Goal: Information Seeking & Learning: Learn about a topic

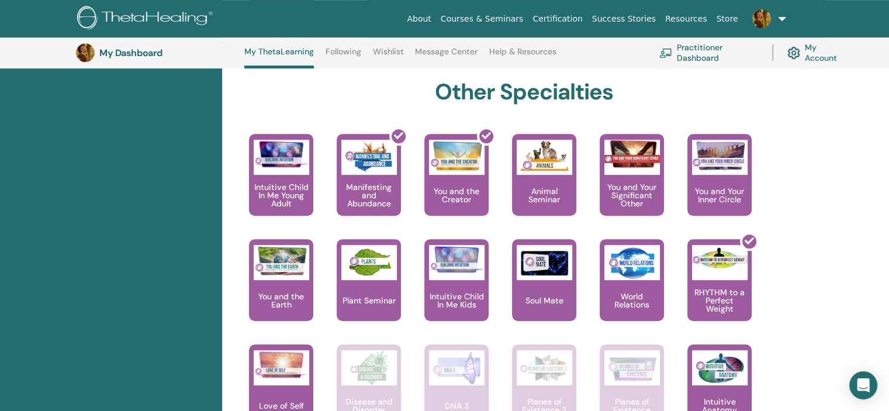
scroll to position [615, 0]
click at [630, 285] on div "World Relations" at bounding box center [631, 280] width 64 height 82
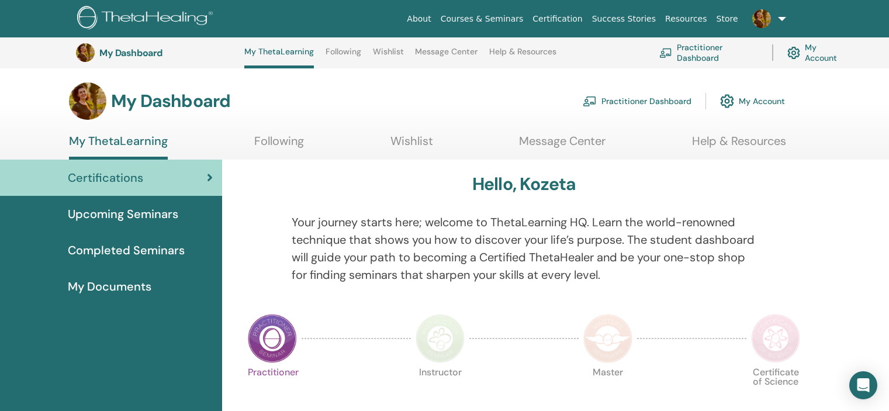
scroll to position [790, 0]
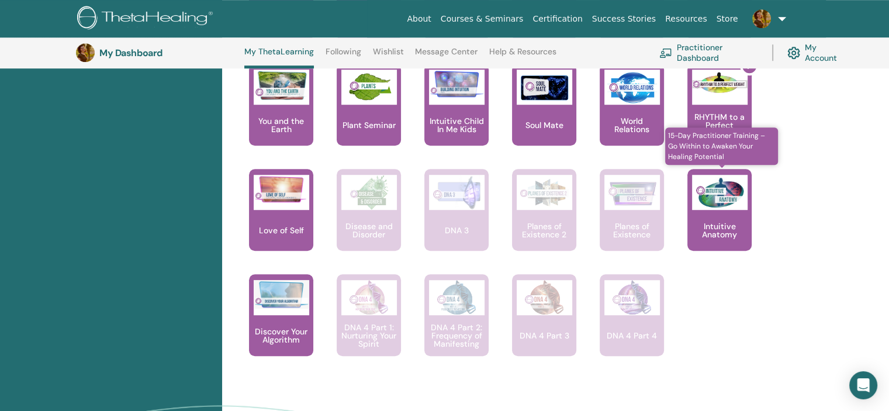
click at [731, 216] on div "Intuitive Anatomy" at bounding box center [719, 210] width 64 height 82
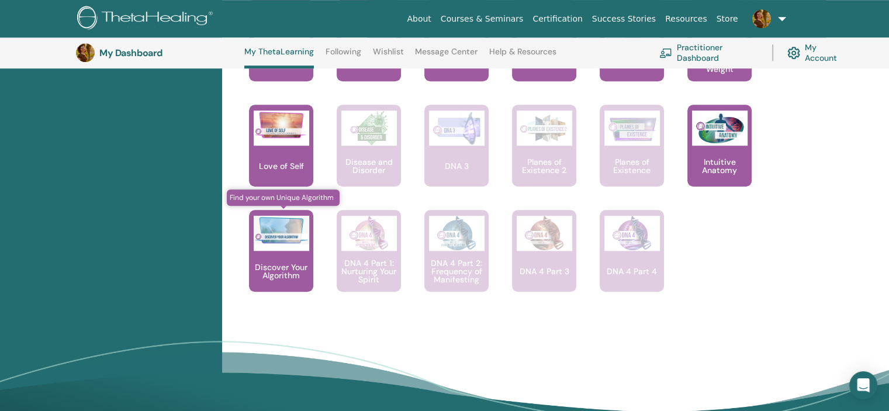
scroll to position [848, 0]
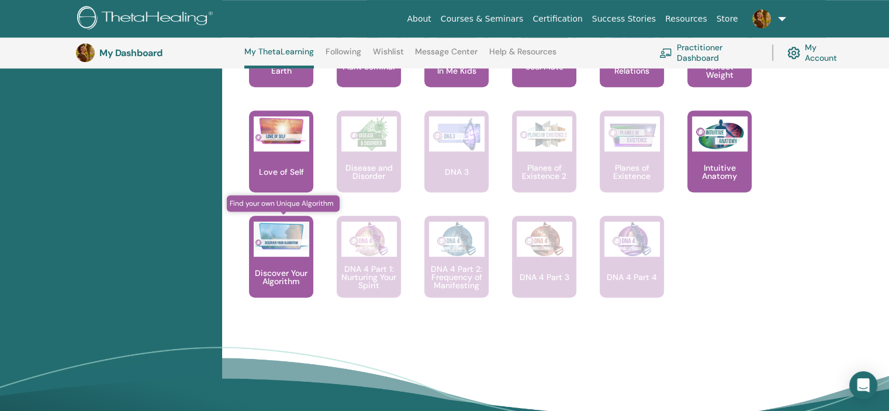
click at [276, 247] on img at bounding box center [281, 235] width 55 height 29
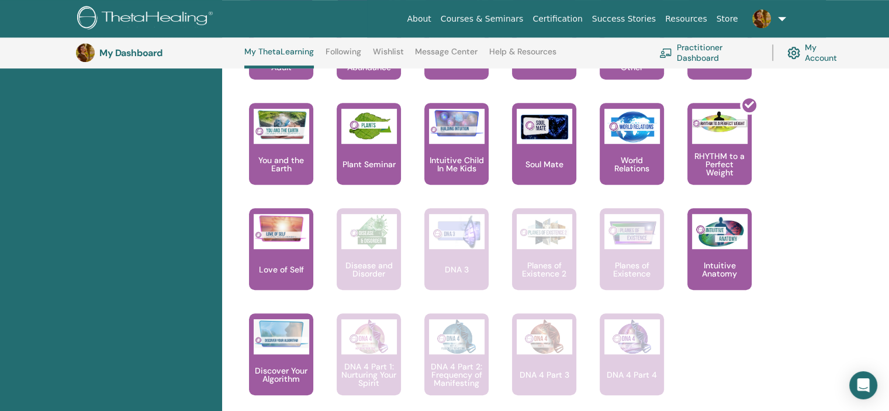
scroll to position [731, 0]
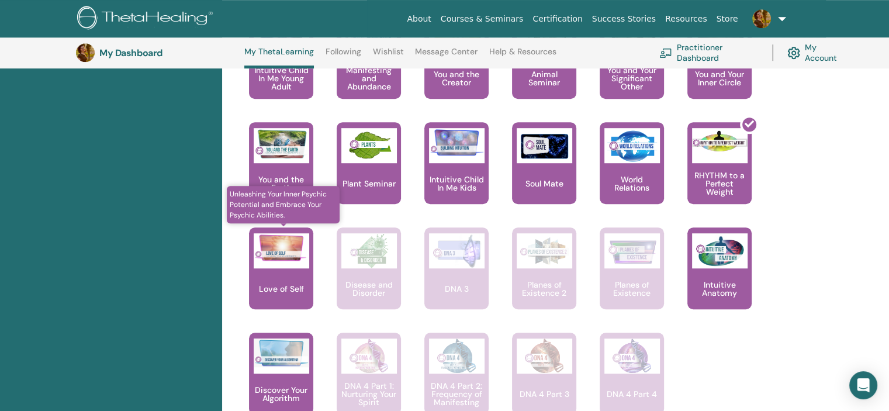
click at [292, 273] on div "Love of Self" at bounding box center [281, 268] width 64 height 82
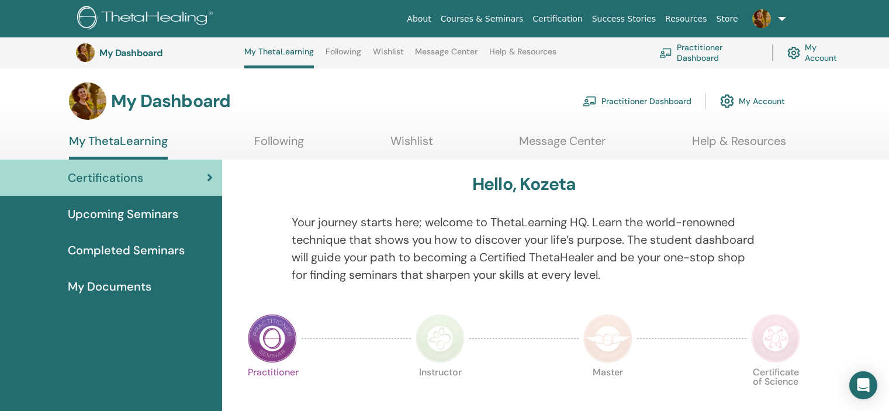
scroll to position [731, 0]
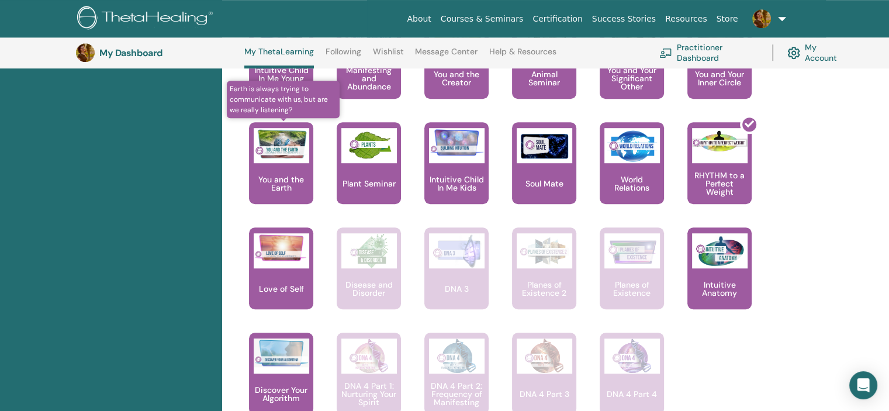
click at [273, 161] on div at bounding box center [281, 145] width 55 height 35
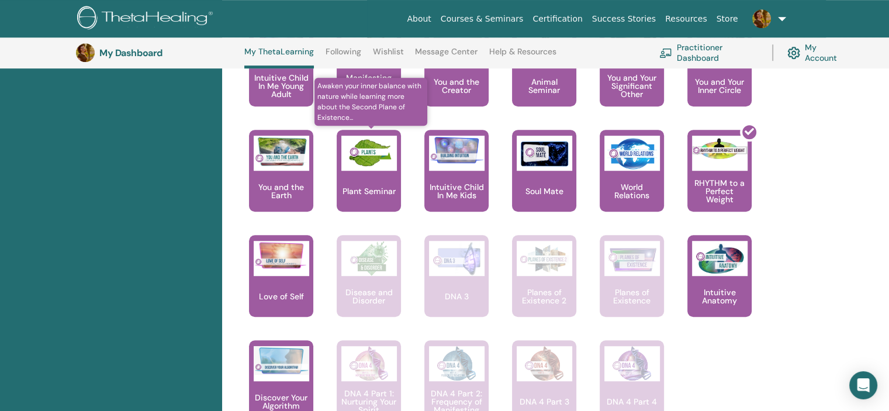
scroll to position [673, 0]
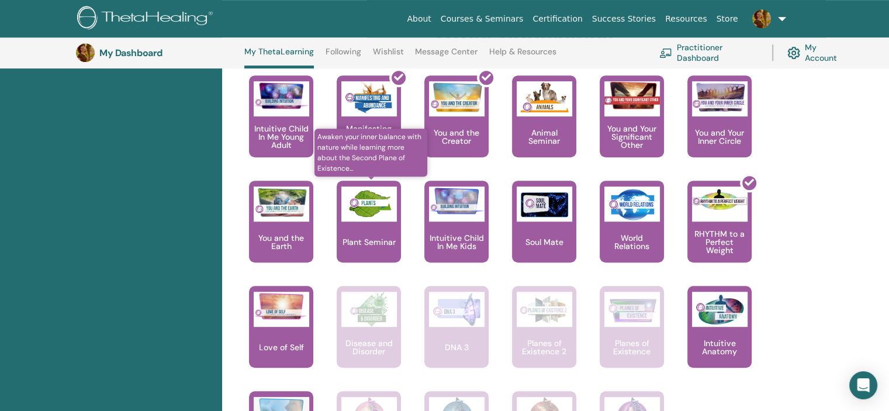
click at [381, 217] on img at bounding box center [368, 203] width 55 height 35
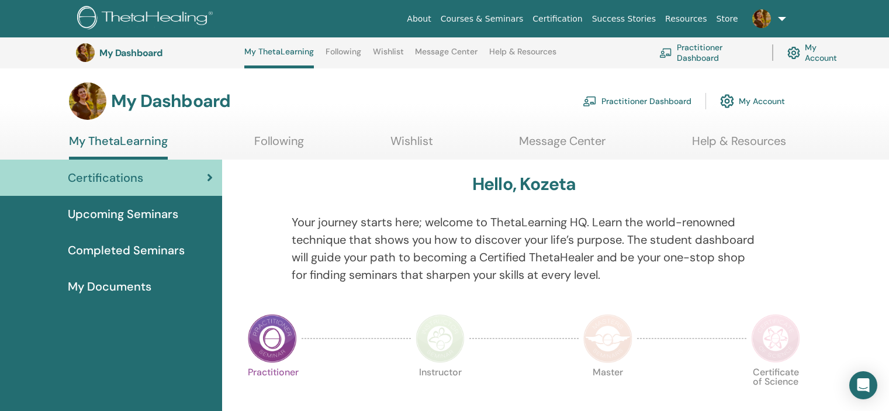
scroll to position [673, 0]
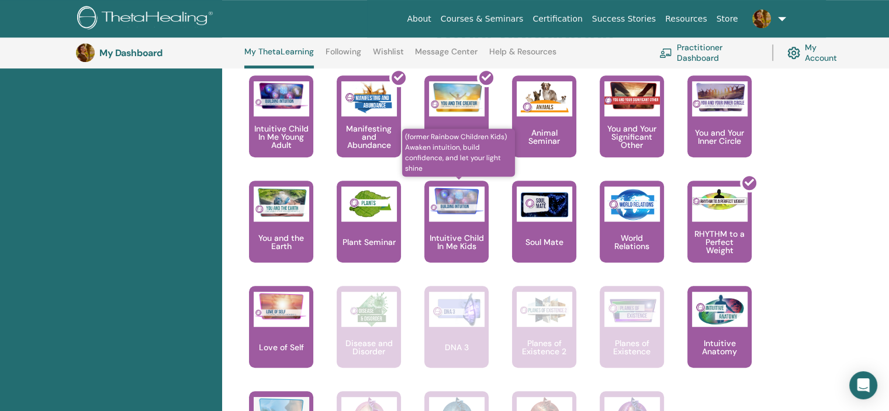
click at [462, 235] on p "Intuitive Child In Me Kids" at bounding box center [456, 242] width 64 height 16
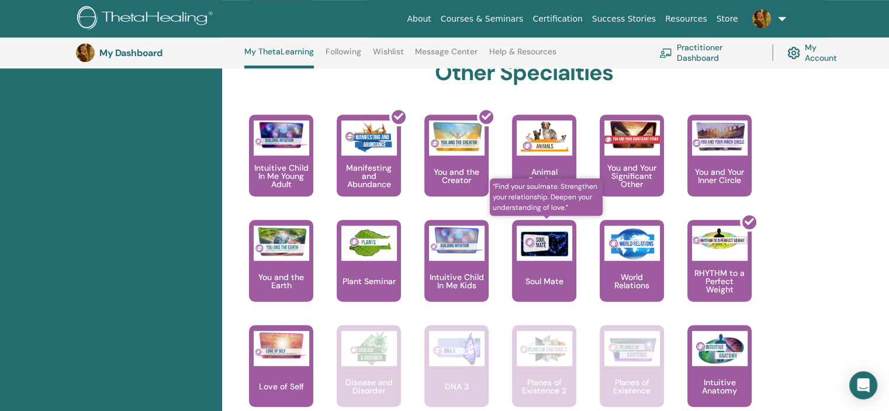
scroll to position [615, 0]
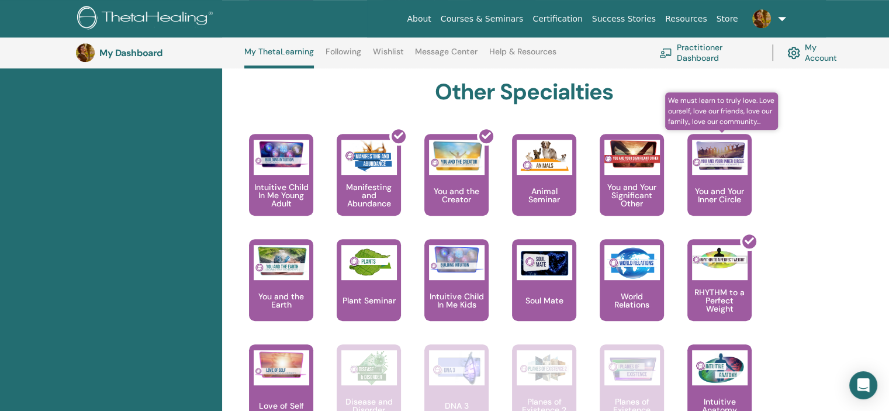
click at [719, 193] on p "You and Your Inner Circle" at bounding box center [719, 195] width 64 height 16
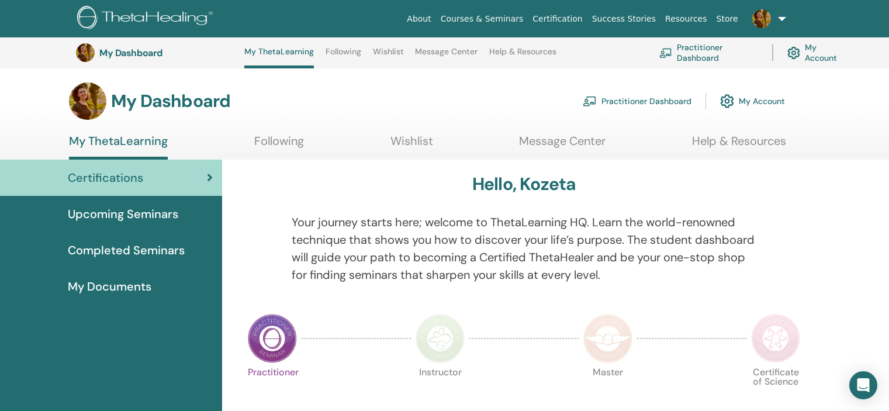
scroll to position [615, 0]
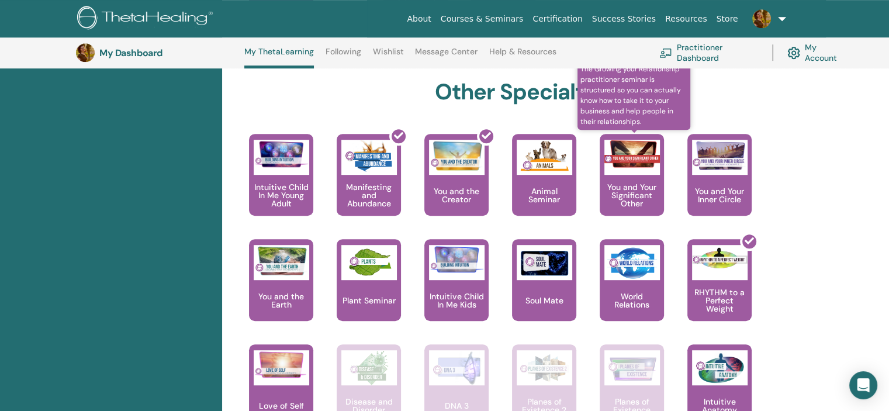
click at [624, 190] on p "You and Your Significant Other" at bounding box center [631, 195] width 64 height 25
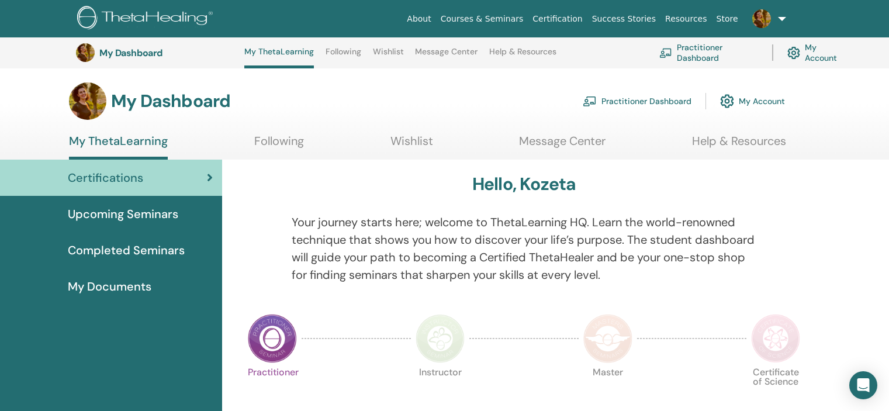
scroll to position [615, 0]
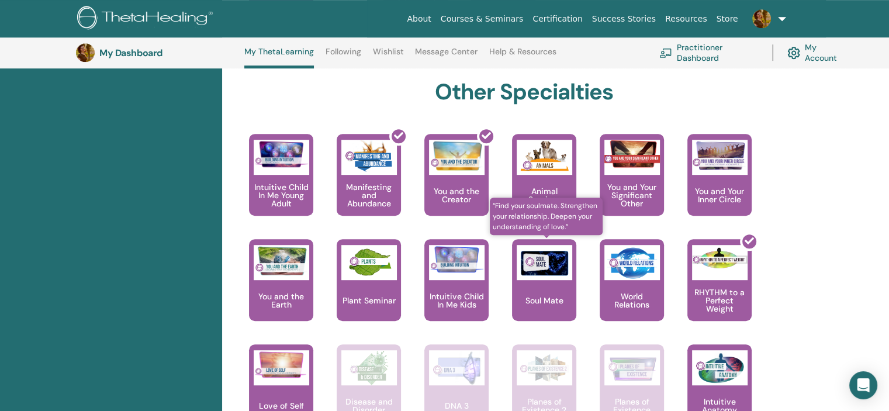
click at [557, 276] on img at bounding box center [543, 262] width 55 height 35
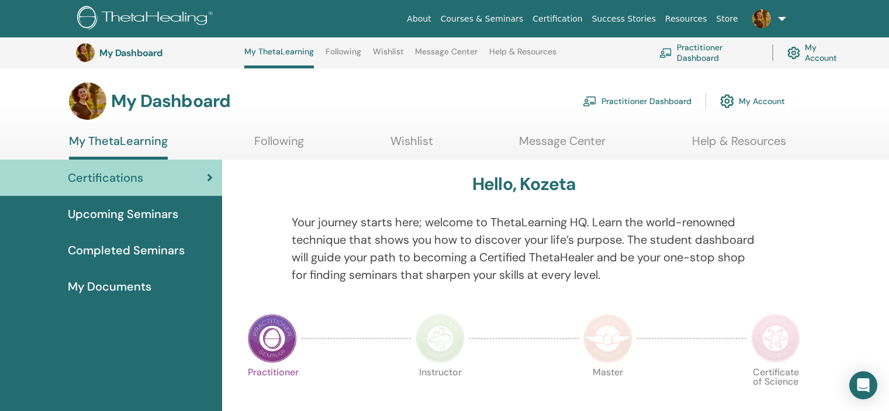
scroll to position [615, 0]
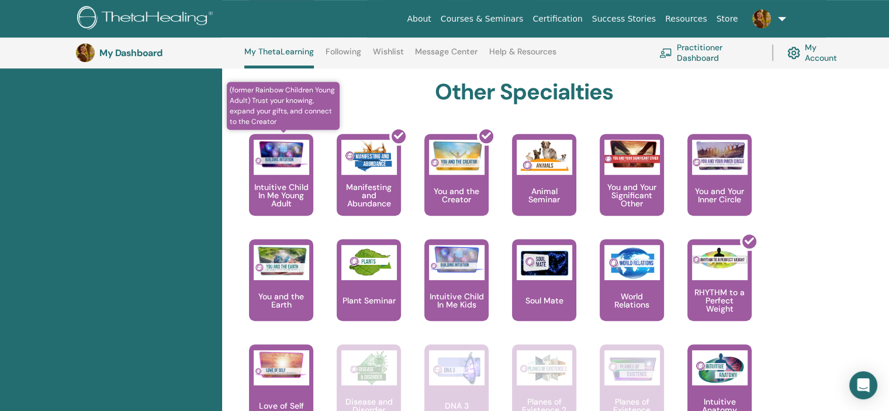
click at [276, 199] on p "Intuitive Child In Me Young Adult" at bounding box center [281, 195] width 64 height 25
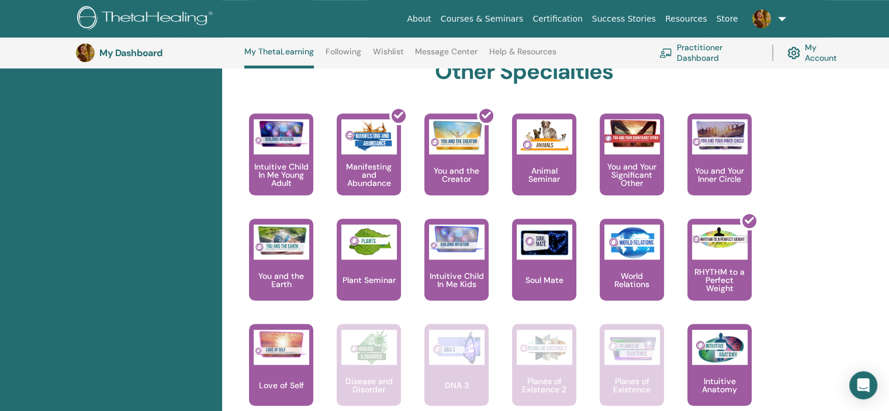
scroll to position [615, 0]
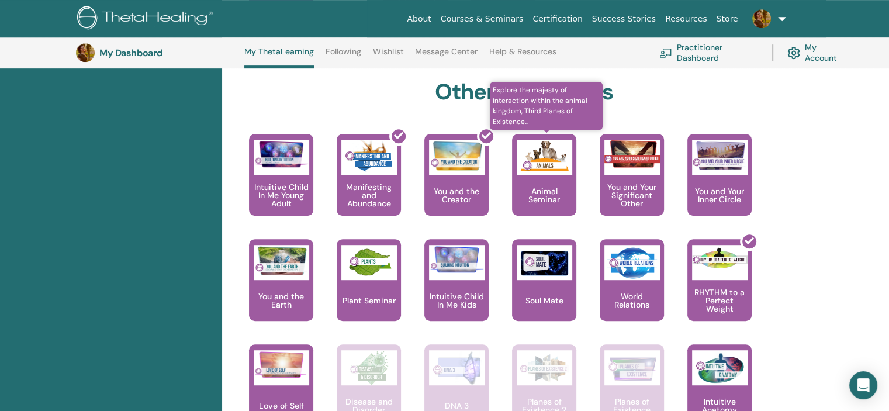
click at [530, 205] on div "Animal Seminar" at bounding box center [544, 175] width 64 height 82
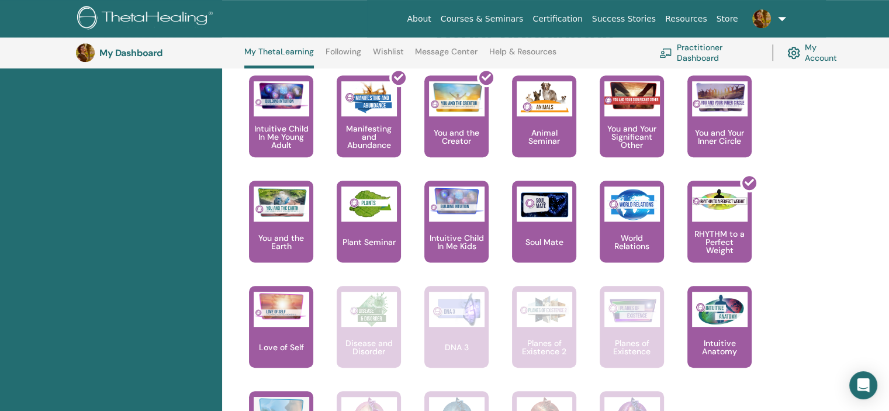
scroll to position [790, 0]
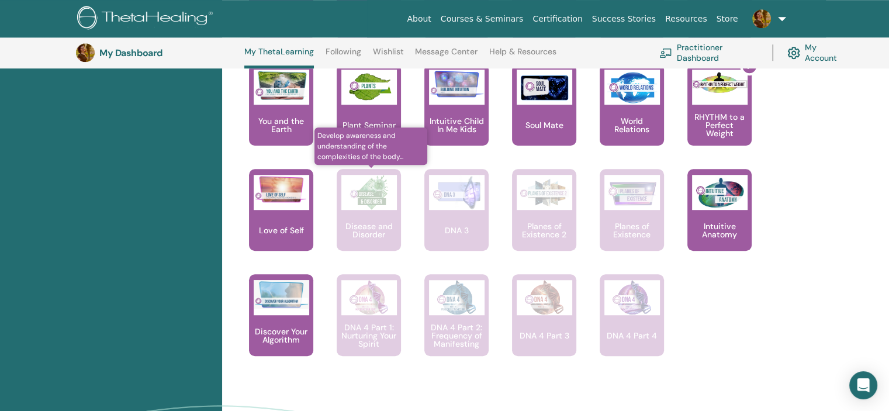
click at [360, 217] on div "Disease and Disorder" at bounding box center [368, 210] width 64 height 82
